Goal: Task Accomplishment & Management: Use online tool/utility

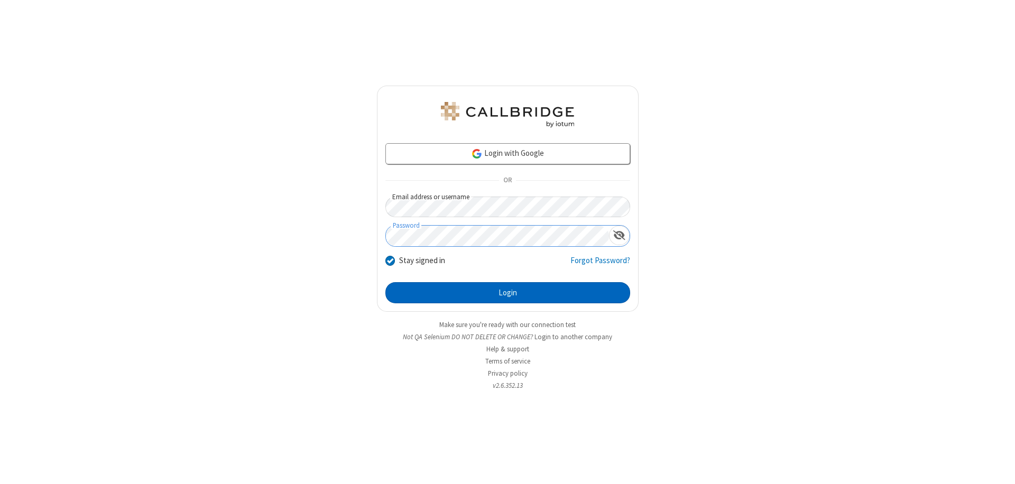
click at [508, 293] on button "Login" at bounding box center [507, 292] width 245 height 21
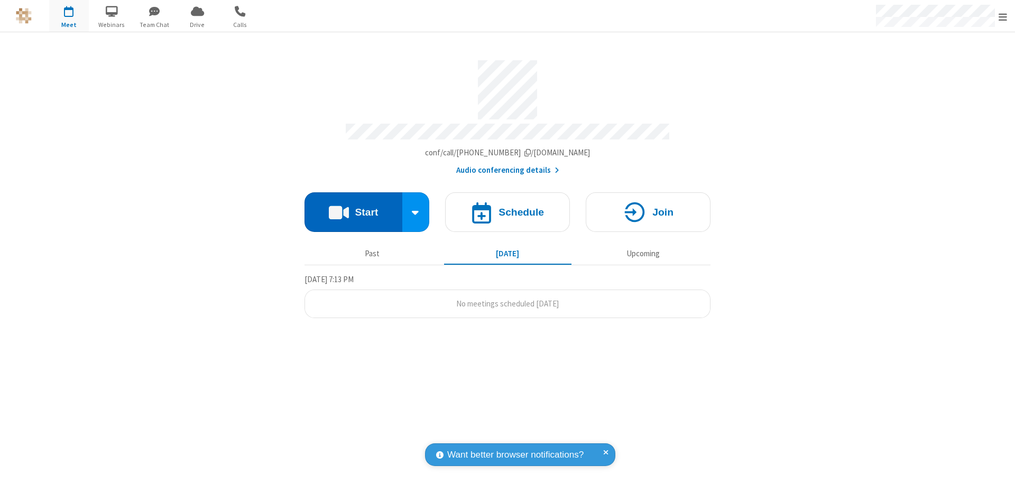
click at [353, 207] on button "Start" at bounding box center [354, 212] width 98 height 40
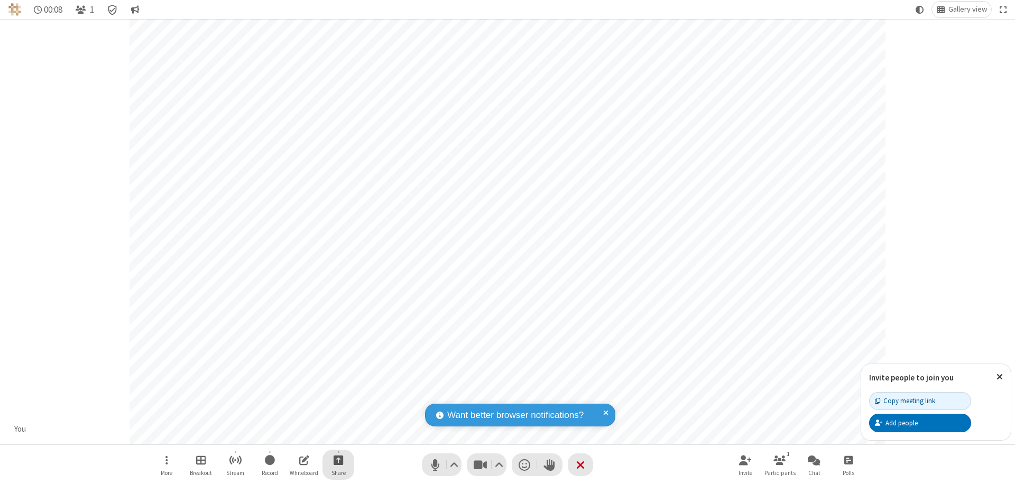
click at [338, 460] on span "Start sharing" at bounding box center [339, 460] width 10 height 13
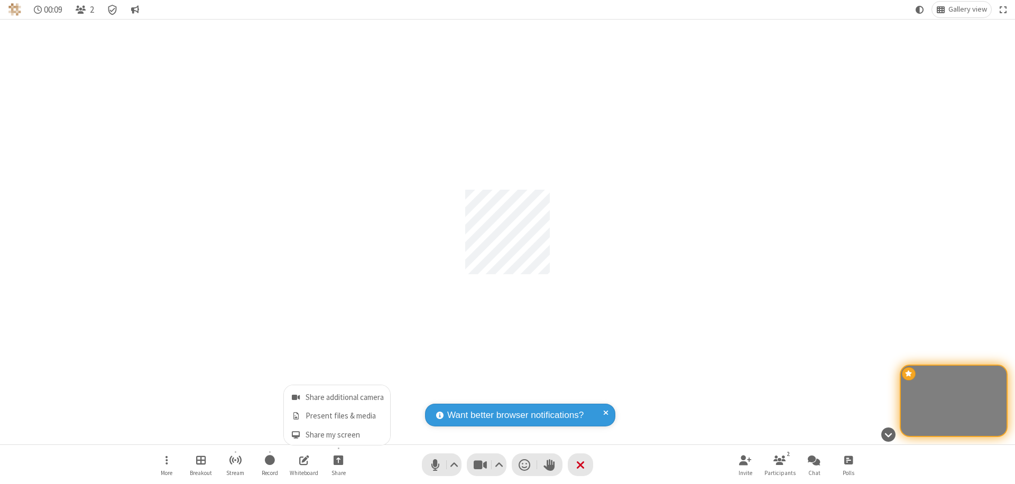
click at [296, 435] on span "Share my screen" at bounding box center [296, 435] width 12 height 9
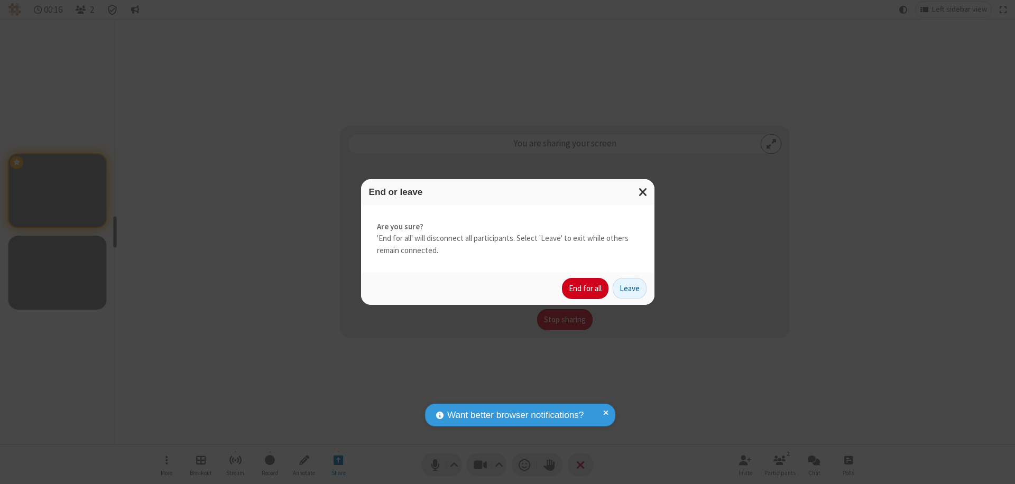
click at [586, 289] on button "End for all" at bounding box center [585, 288] width 47 height 21
